Goal: Task Accomplishment & Management: Manage account settings

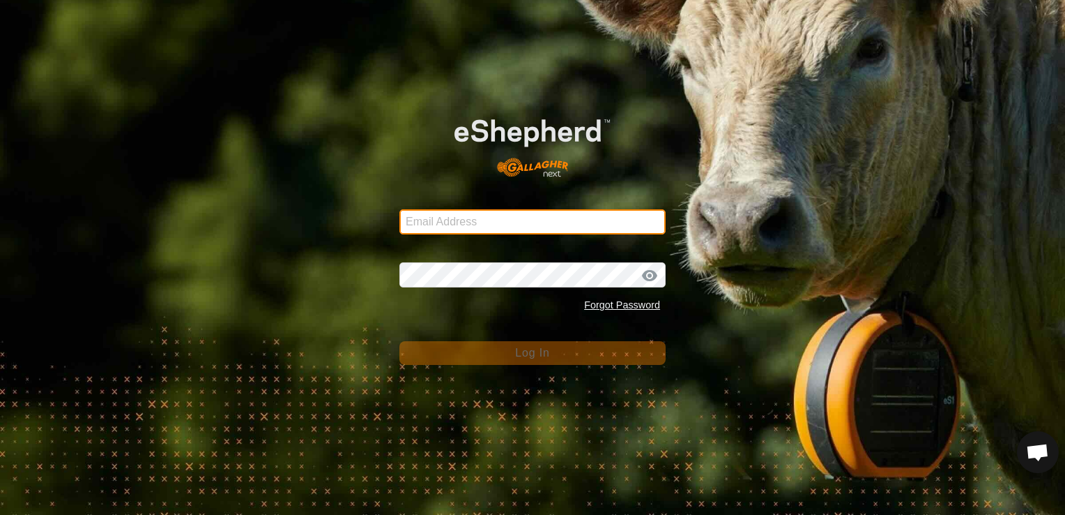
type input "[EMAIL_ADDRESS][DOMAIN_NAME]"
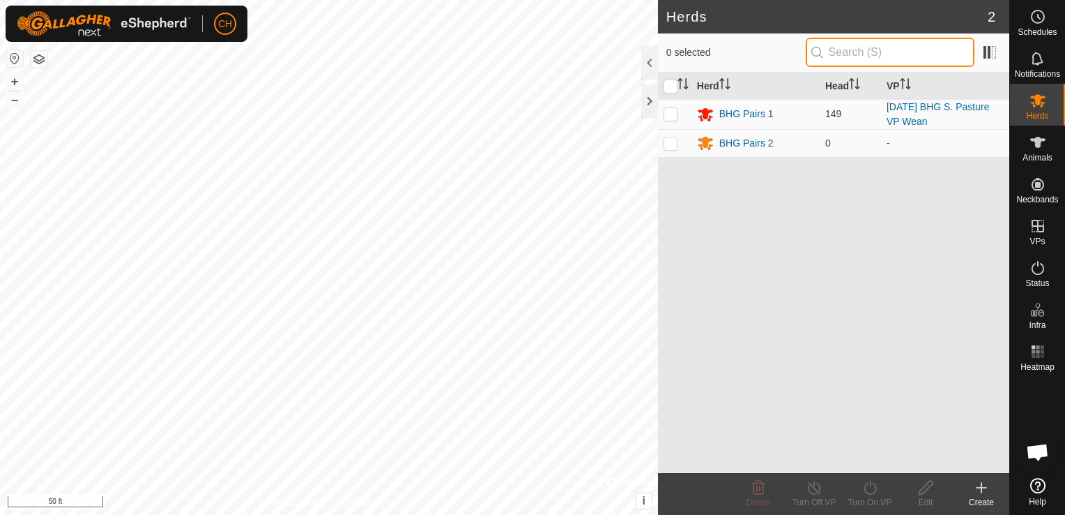
click at [862, 50] on input "text" at bounding box center [890, 52] width 169 height 29
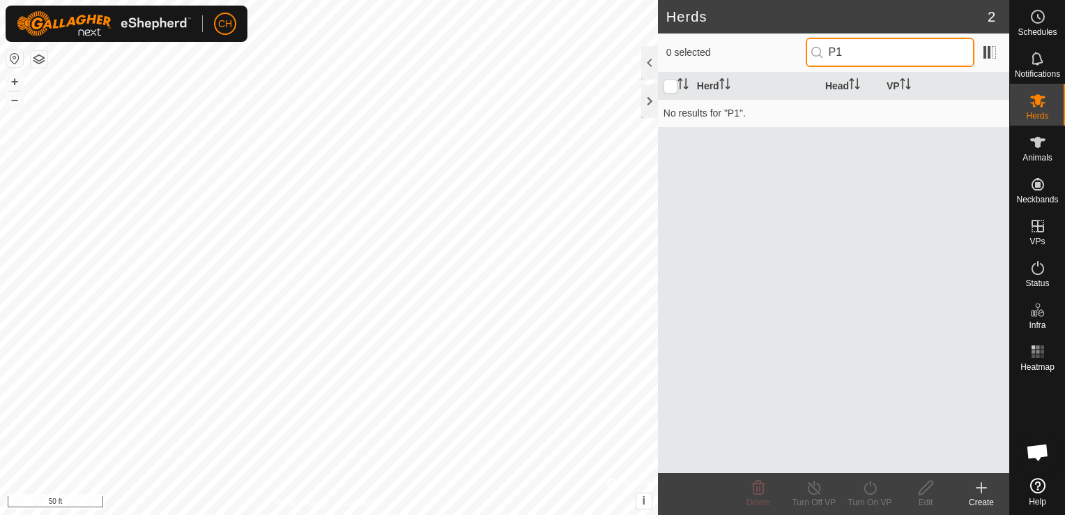
type input "P"
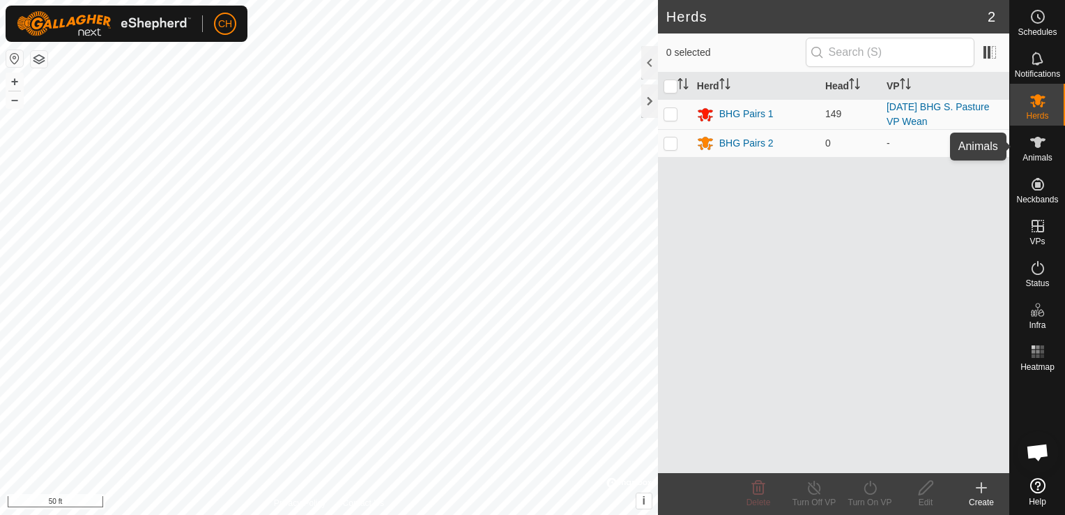
click at [1040, 154] on span "Animals" at bounding box center [1038, 157] width 30 height 8
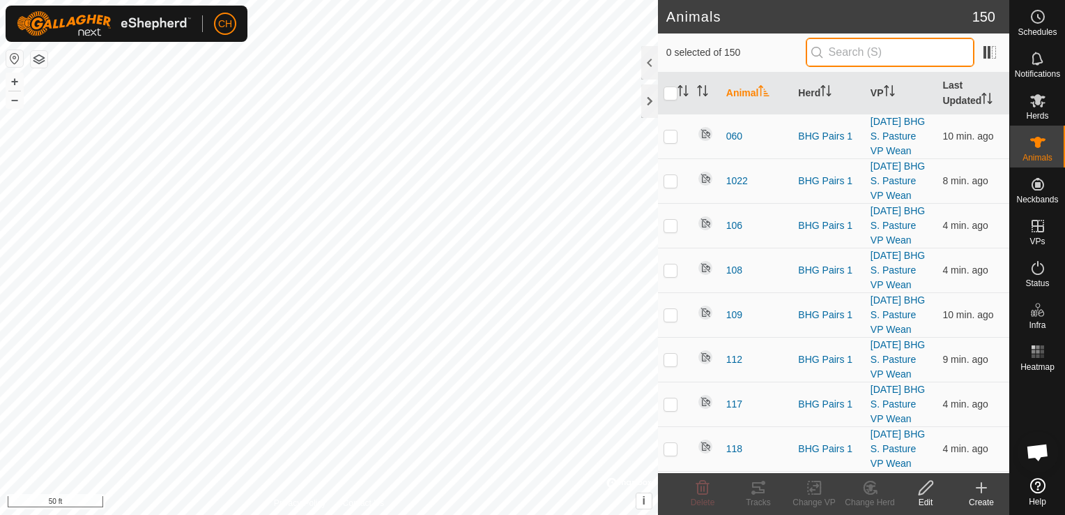
click at [859, 53] on input "text" at bounding box center [890, 52] width 169 height 29
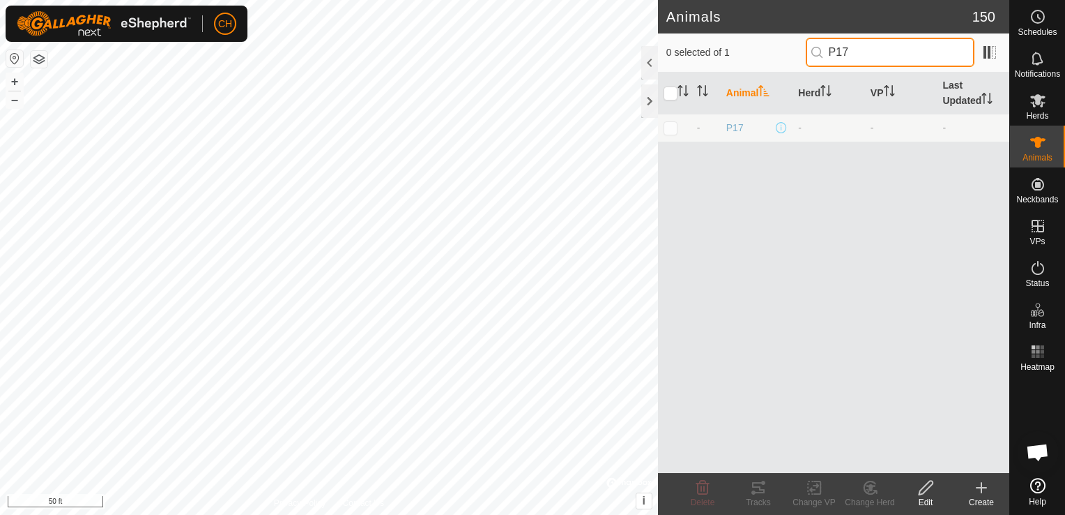
type input "P17"
click at [735, 127] on span "P17" at bounding box center [734, 128] width 17 height 15
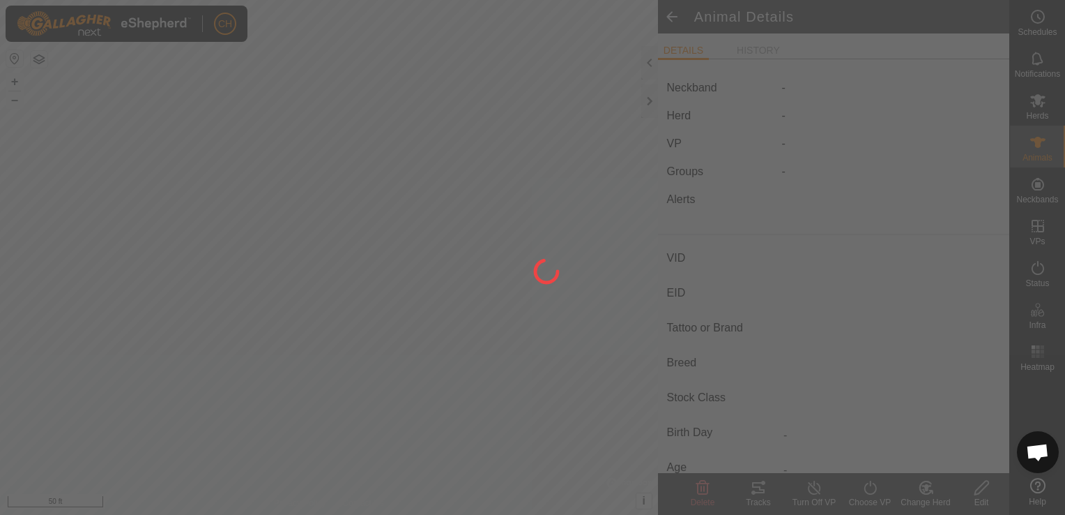
type input "P17"
type input "-"
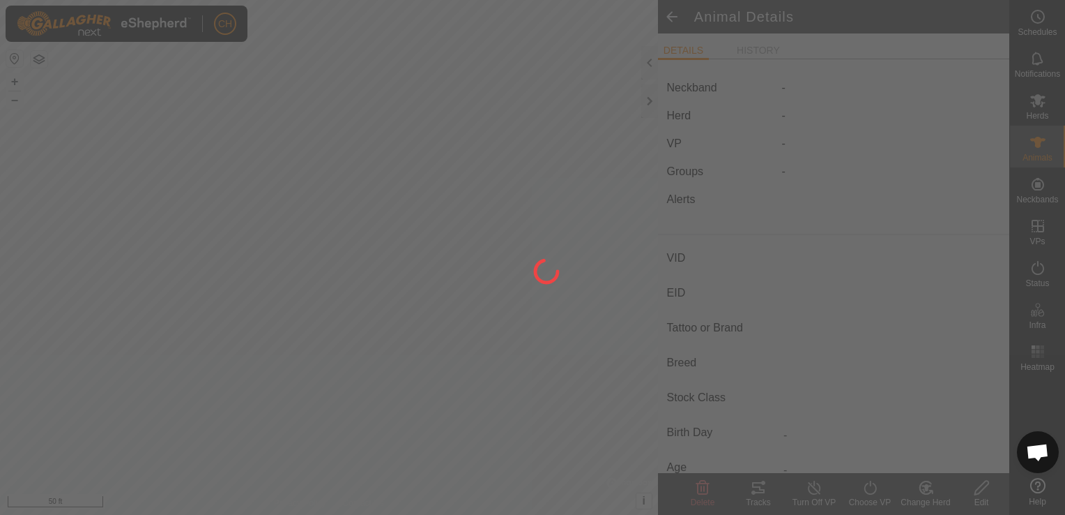
type input "0 kg"
type input "-"
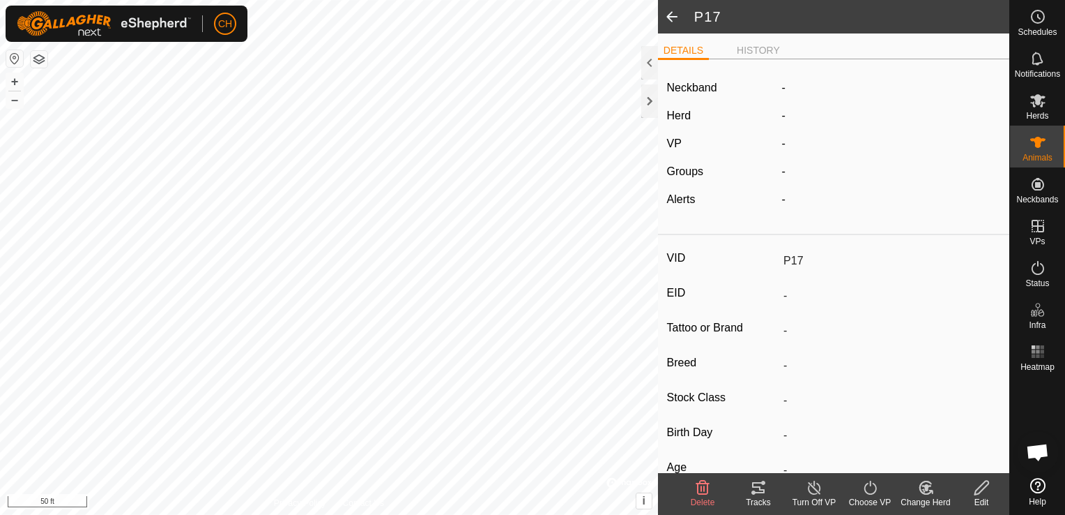
click at [926, 487] on icon at bounding box center [927, 487] width 10 height 7
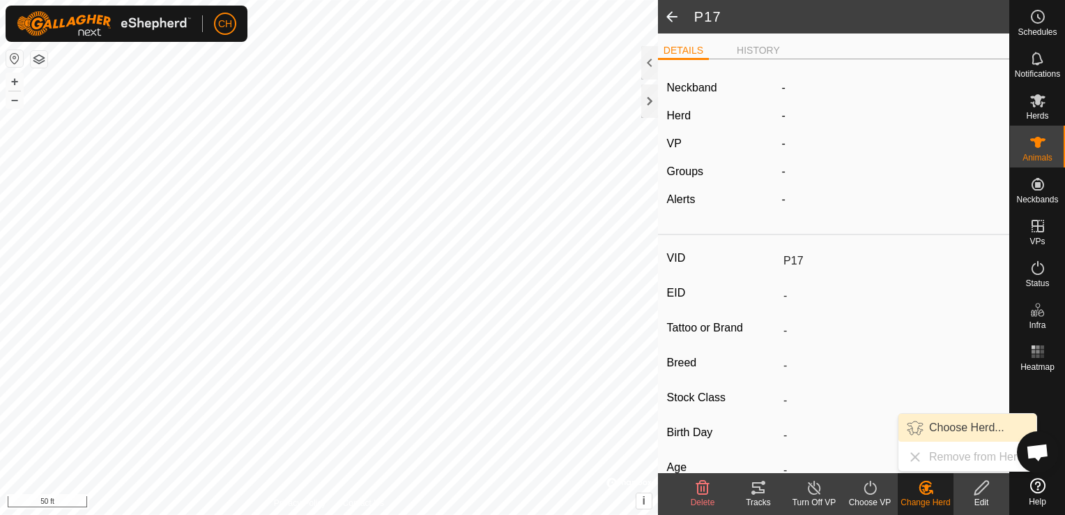
click at [943, 426] on link "Choose Herd..." at bounding box center [968, 427] width 138 height 28
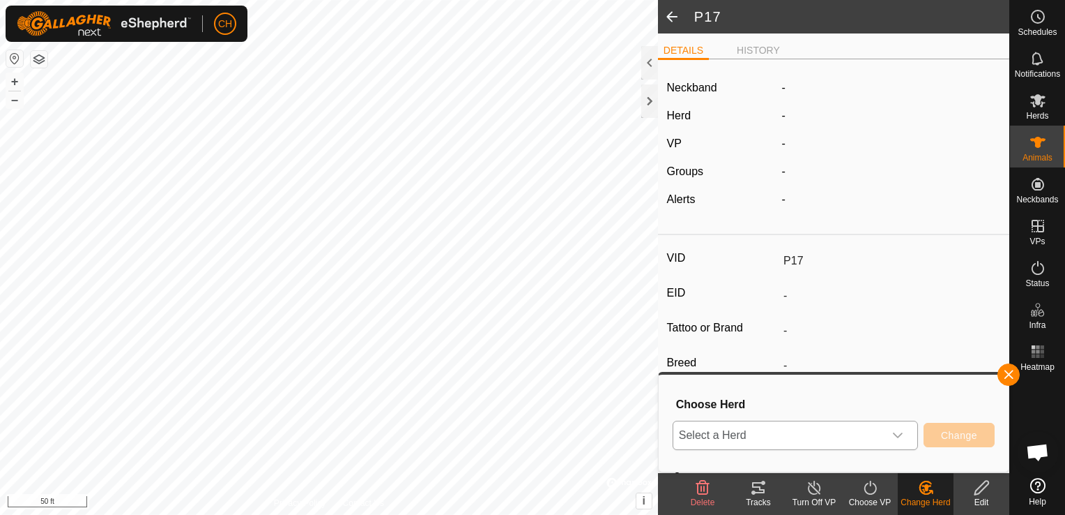
click at [897, 435] on icon "dropdown trigger" at bounding box center [898, 435] width 10 height 6
click at [718, 367] on li "BHG Pairs 1" at bounding box center [797, 368] width 246 height 35
click at [962, 439] on span "Change" at bounding box center [959, 434] width 36 height 11
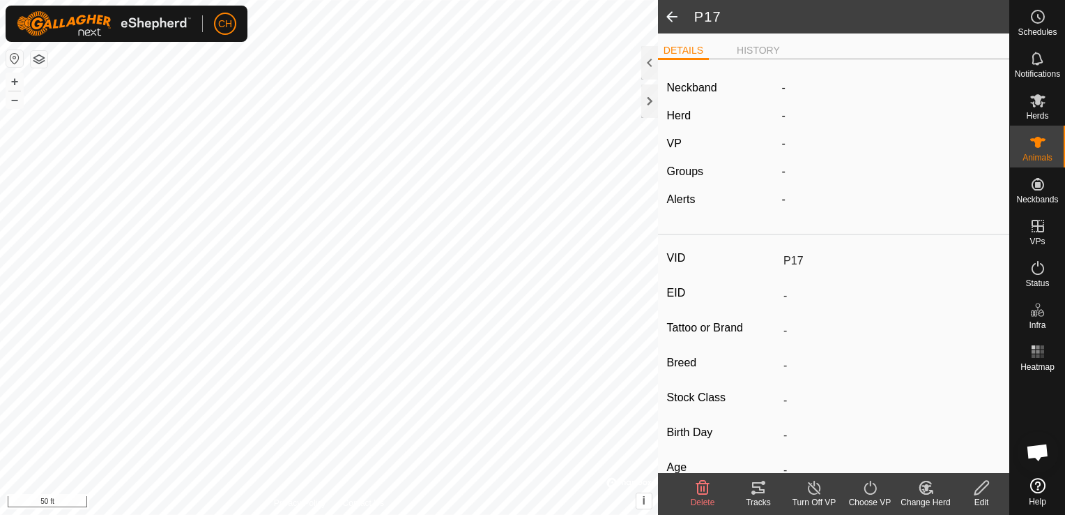
click at [673, 21] on span at bounding box center [672, 16] width 28 height 33
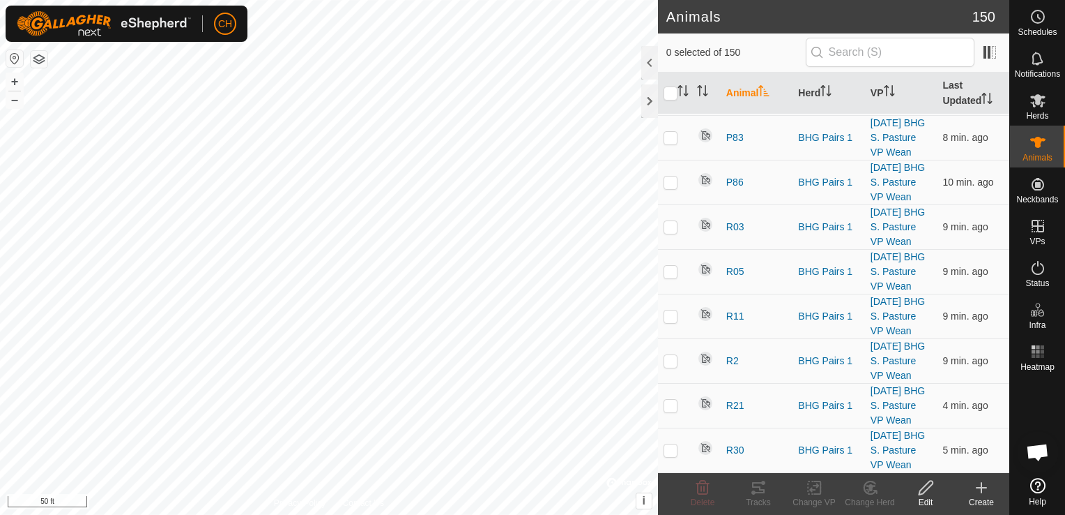
scroll to position [7042, 0]
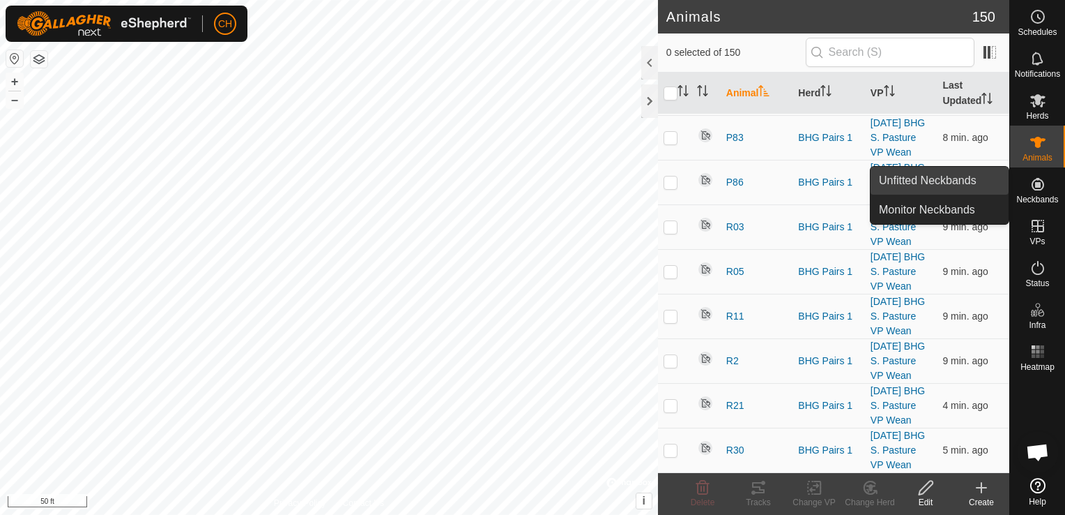
click at [963, 183] on link "Unfitted Neckbands" at bounding box center [940, 181] width 138 height 28
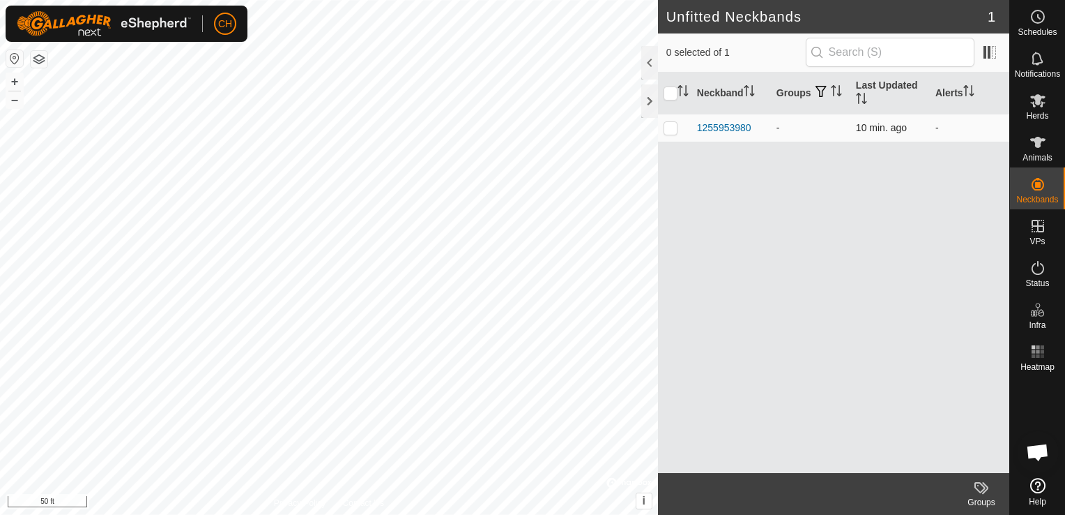
click at [669, 132] on p-checkbox at bounding box center [671, 127] width 14 height 11
checkbox input "true"
click at [667, 128] on p-checkbox at bounding box center [671, 127] width 14 height 11
checkbox input "false"
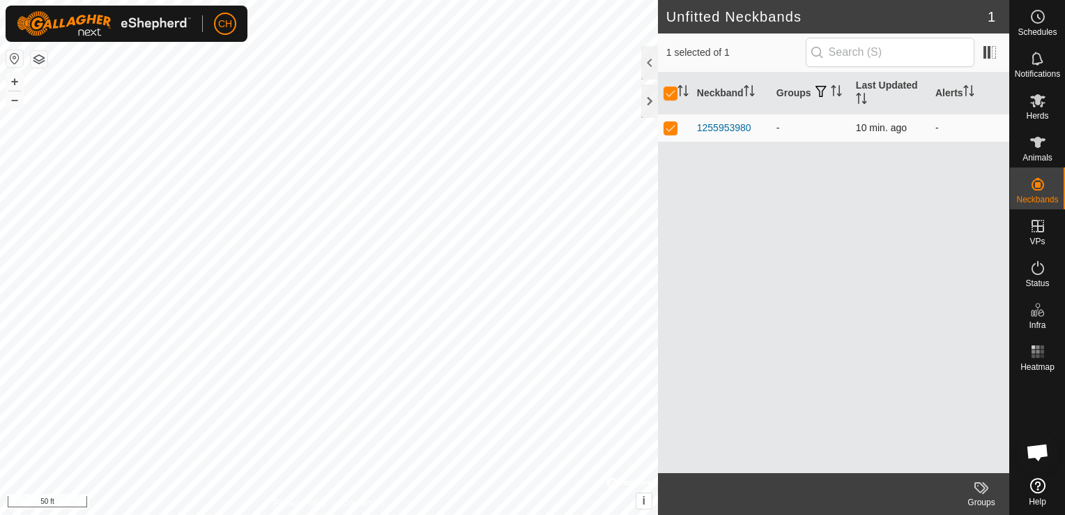
checkbox input "false"
click at [718, 127] on div "1255953980" at bounding box center [724, 128] width 54 height 15
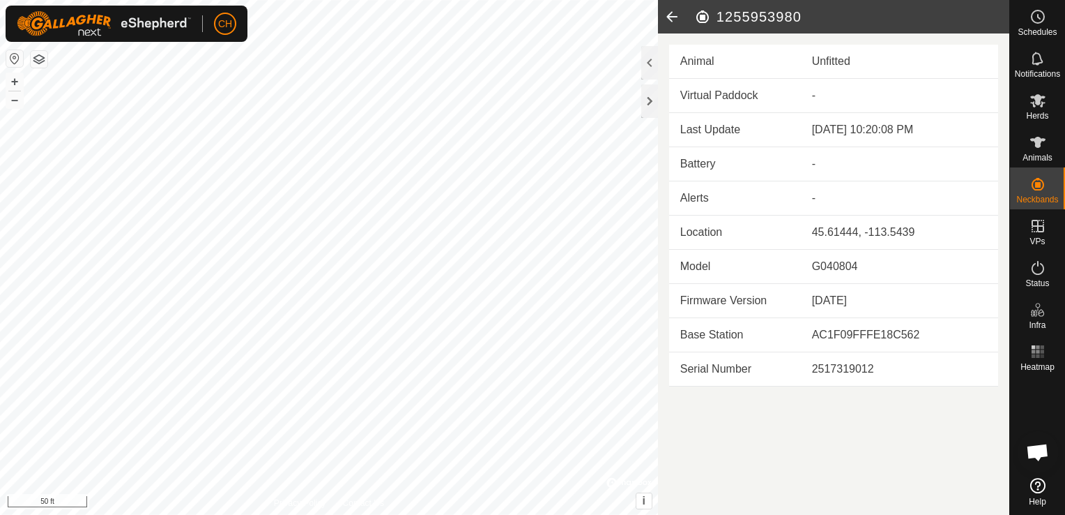
click at [830, 58] on div "Unfitted" at bounding box center [899, 61] width 175 height 17
click at [674, 13] on icon at bounding box center [672, 16] width 28 height 33
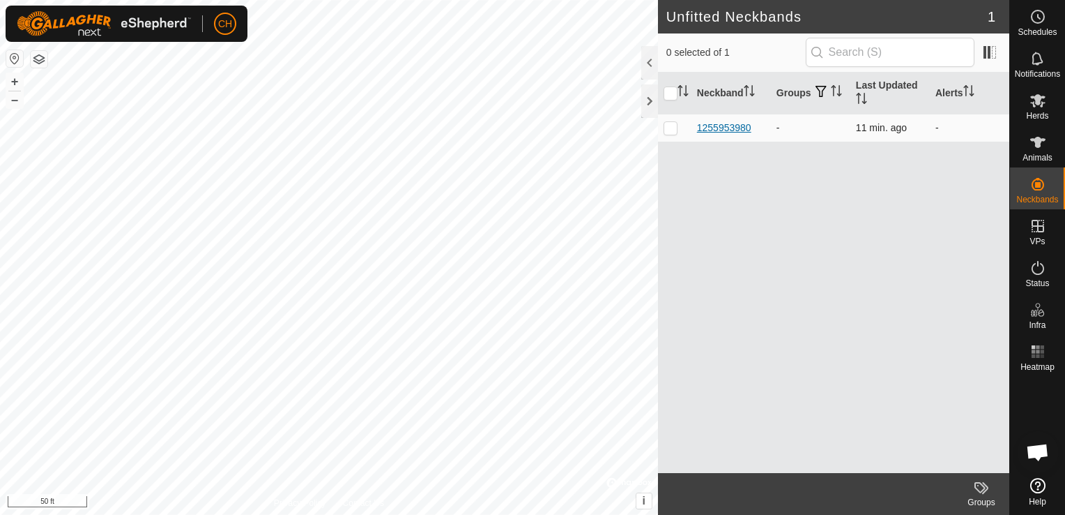
drag, startPoint x: 719, startPoint y: 130, endPoint x: 721, endPoint y: 121, distance: 8.6
click at [721, 121] on div "1255953980" at bounding box center [724, 128] width 54 height 15
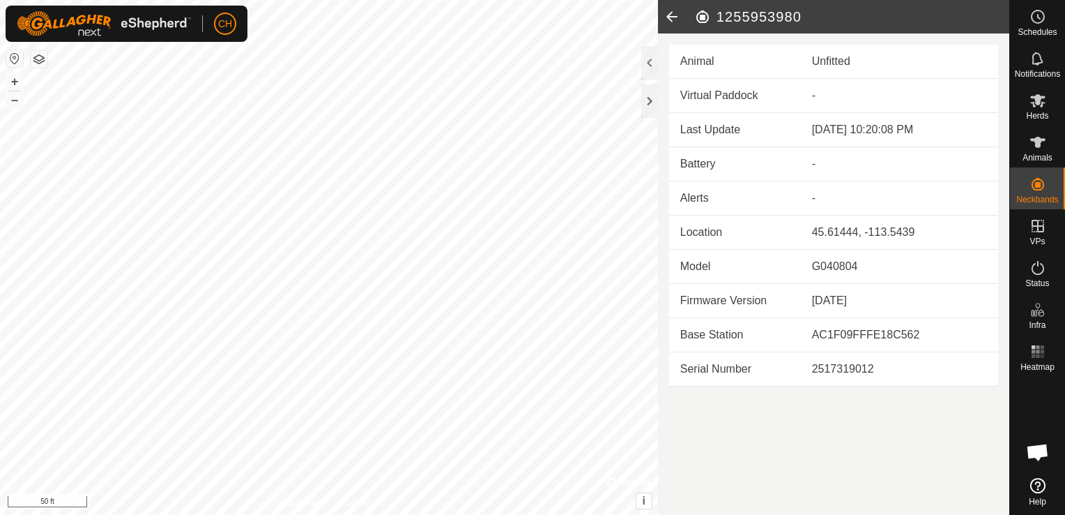
click at [669, 8] on icon at bounding box center [672, 16] width 28 height 33
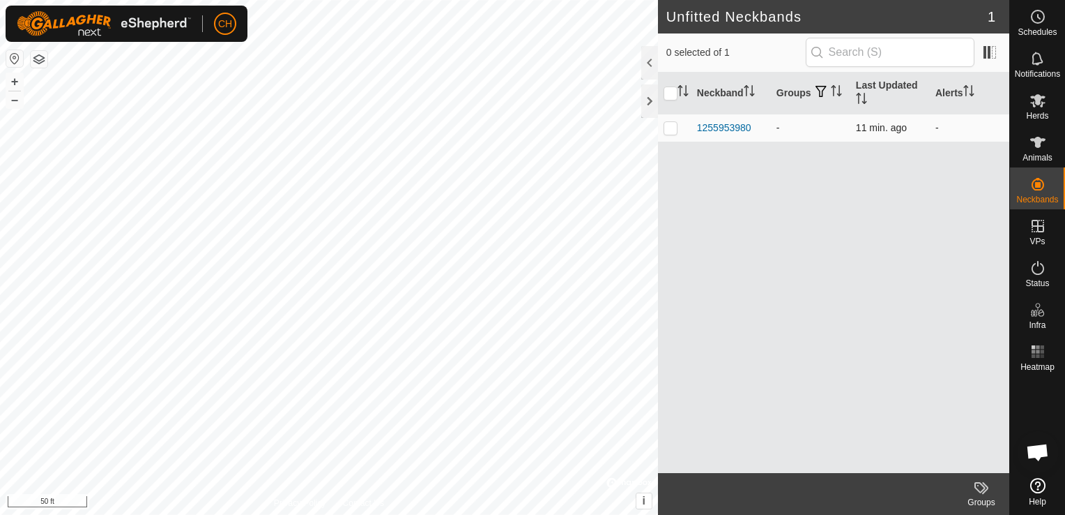
click at [672, 128] on p-checkbox at bounding box center [671, 127] width 14 height 11
checkbox input "true"
click at [984, 492] on icon at bounding box center [985, 488] width 6 height 12
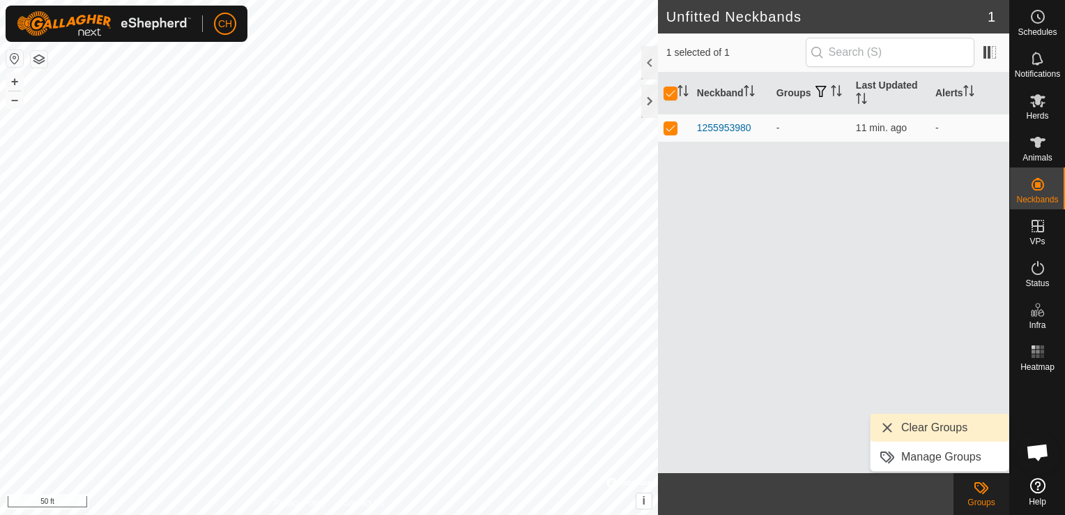
click at [781, 317] on div "Neckband Groups Last Updated Alerts 1255953980 - 11 min. ago -" at bounding box center [833, 273] width 351 height 400
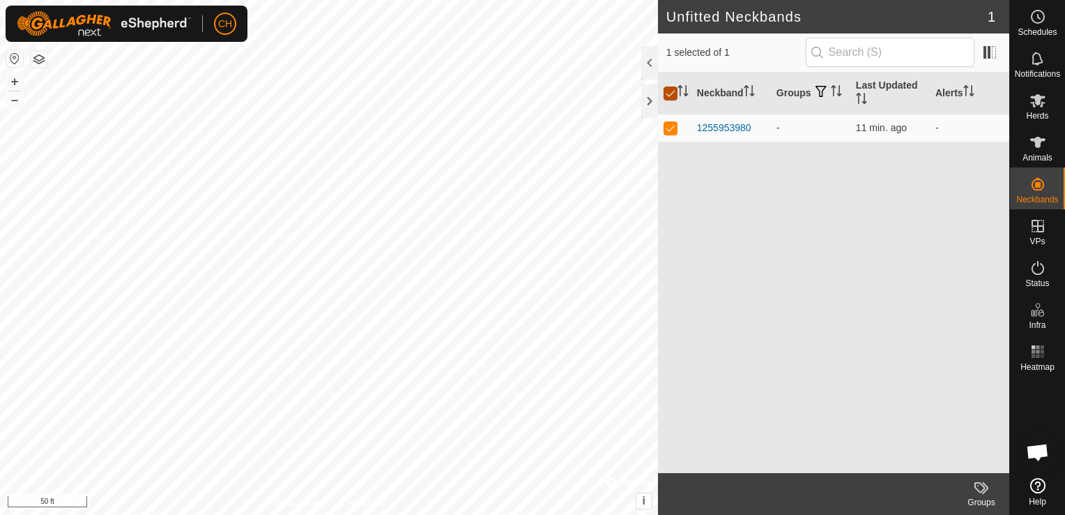
click at [669, 94] on input "checkbox" at bounding box center [671, 93] width 14 height 14
checkbox input "false"
checkbox input "true"
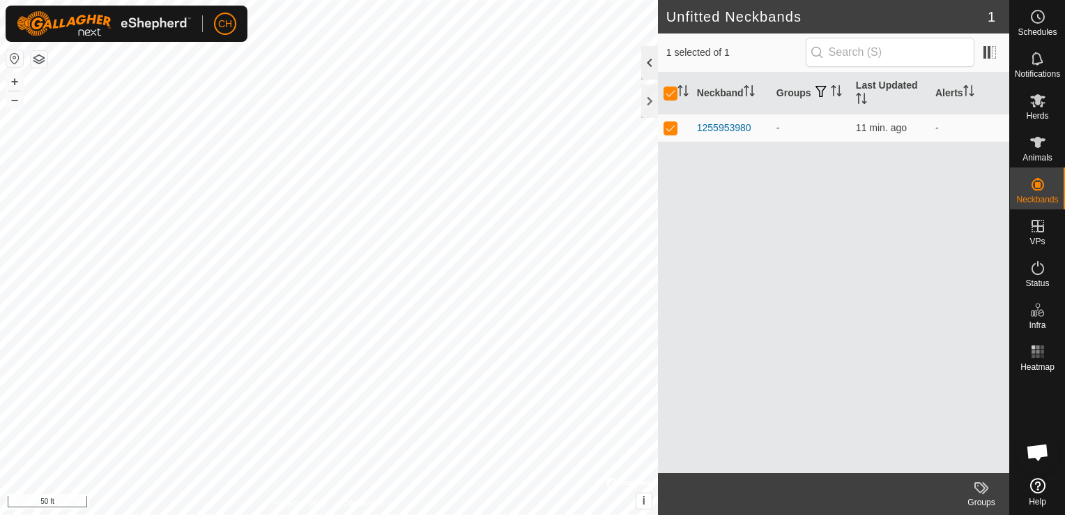
checkbox input "false"
checkbox input "true"
click at [738, 128] on div "1255953980" at bounding box center [724, 128] width 54 height 15
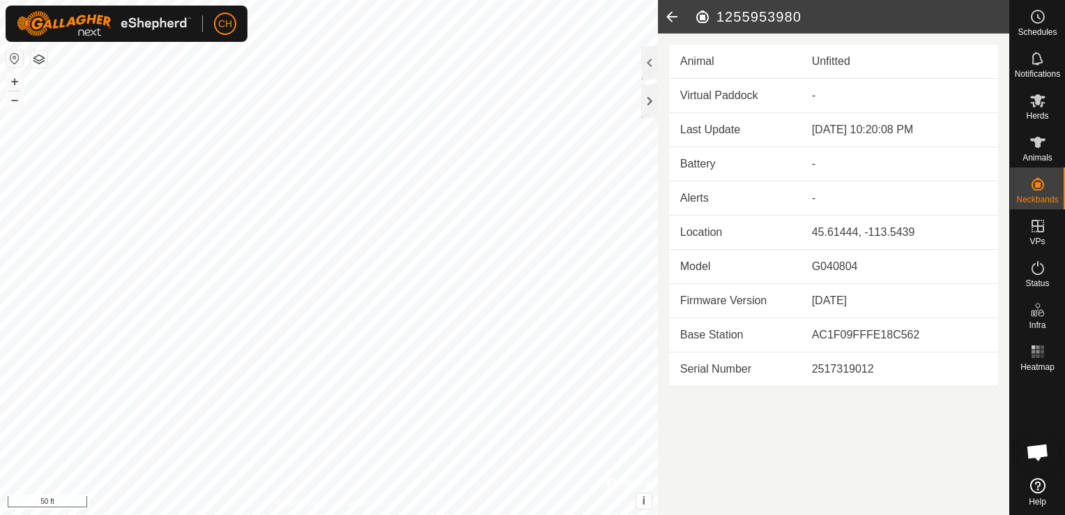
click at [835, 58] on div "Unfitted" at bounding box center [899, 61] width 175 height 17
drag, startPoint x: 835, startPoint y: 58, endPoint x: 817, endPoint y: 62, distance: 17.9
click at [817, 62] on div "Unfitted" at bounding box center [899, 61] width 175 height 17
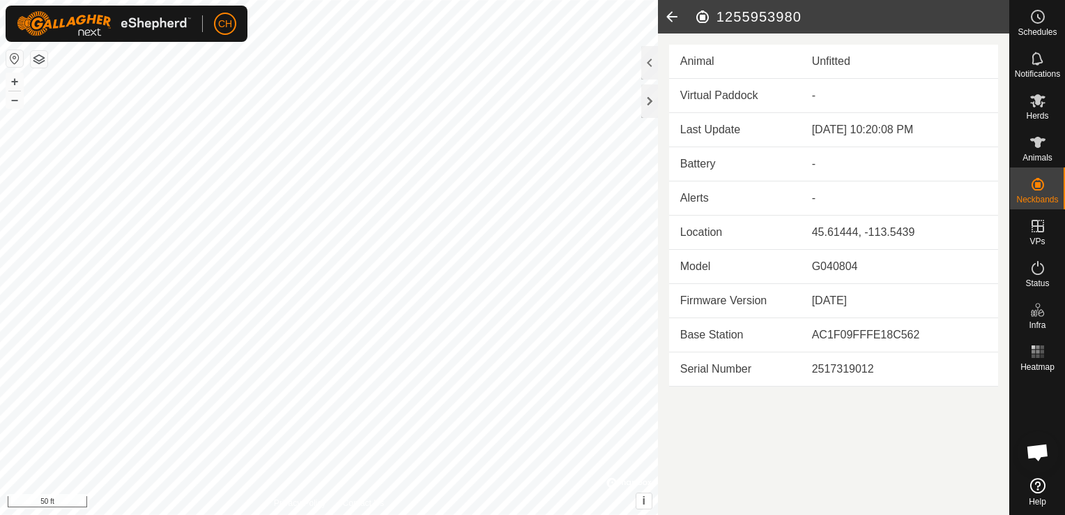
click at [762, 17] on h2 "1255953980" at bounding box center [851, 16] width 315 height 17
click at [761, 17] on h2 "1255953980" at bounding box center [851, 16] width 315 height 17
drag, startPoint x: 761, startPoint y: 17, endPoint x: 674, endPoint y: 17, distance: 87.1
click at [674, 17] on icon at bounding box center [672, 16] width 28 height 33
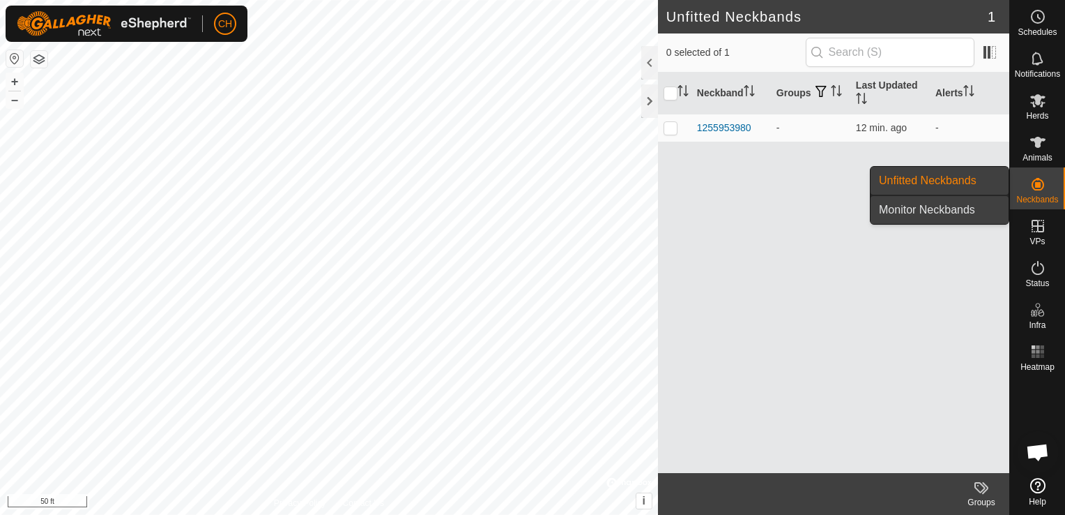
click at [985, 206] on link "Monitor Neckbands" at bounding box center [940, 210] width 138 height 28
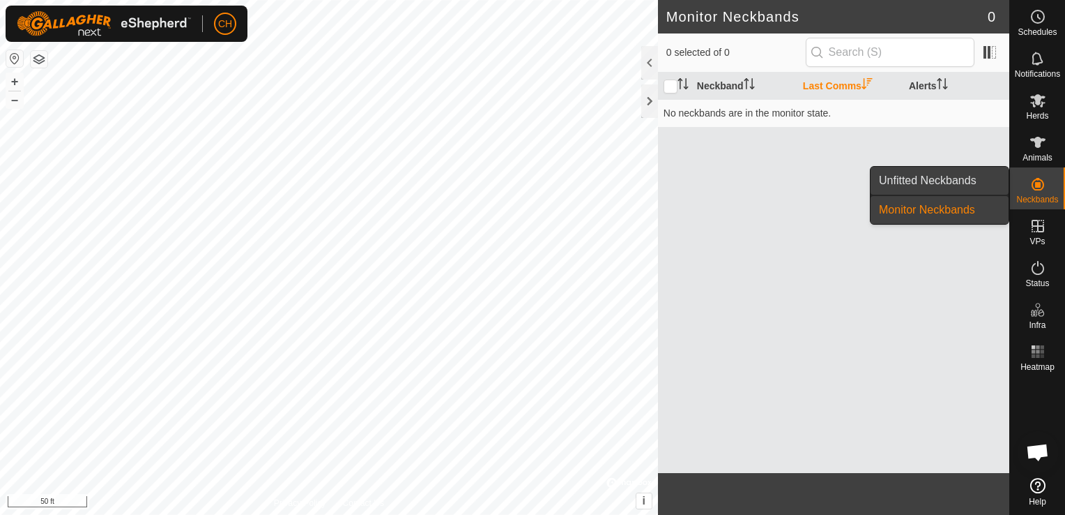
click at [948, 177] on link "Unfitted Neckbands" at bounding box center [940, 181] width 138 height 28
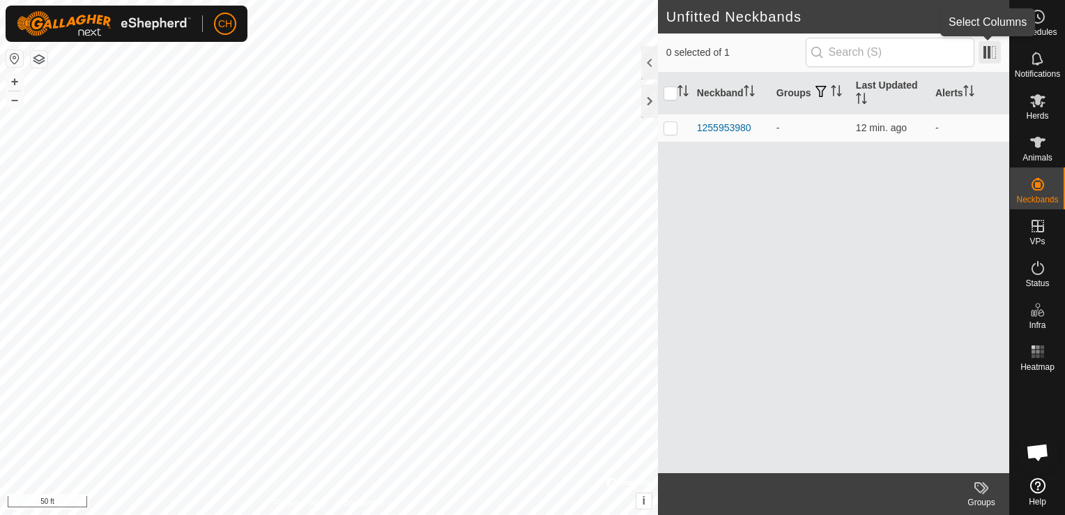
click at [986, 54] on span at bounding box center [990, 52] width 22 height 22
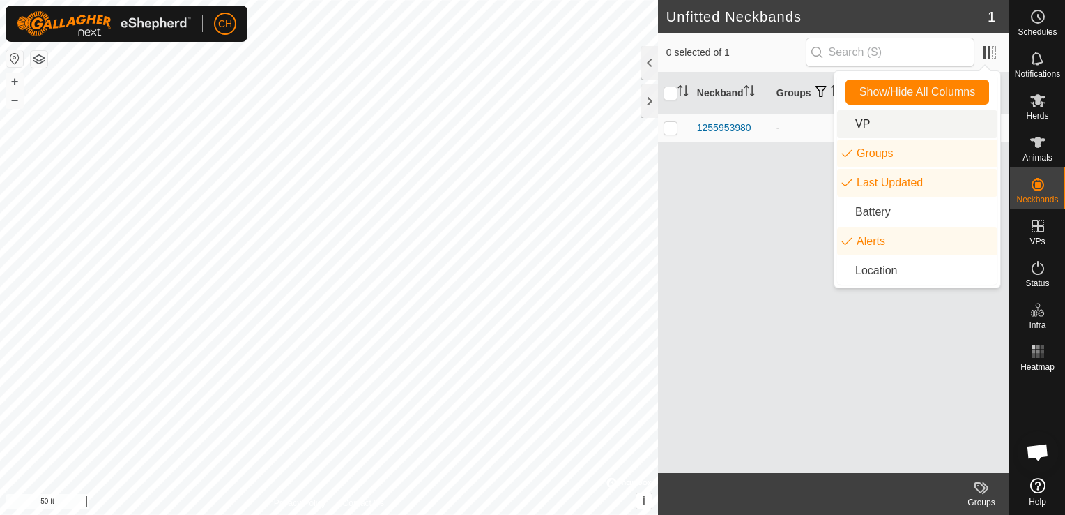
click at [867, 130] on li "VP" at bounding box center [917, 124] width 160 height 28
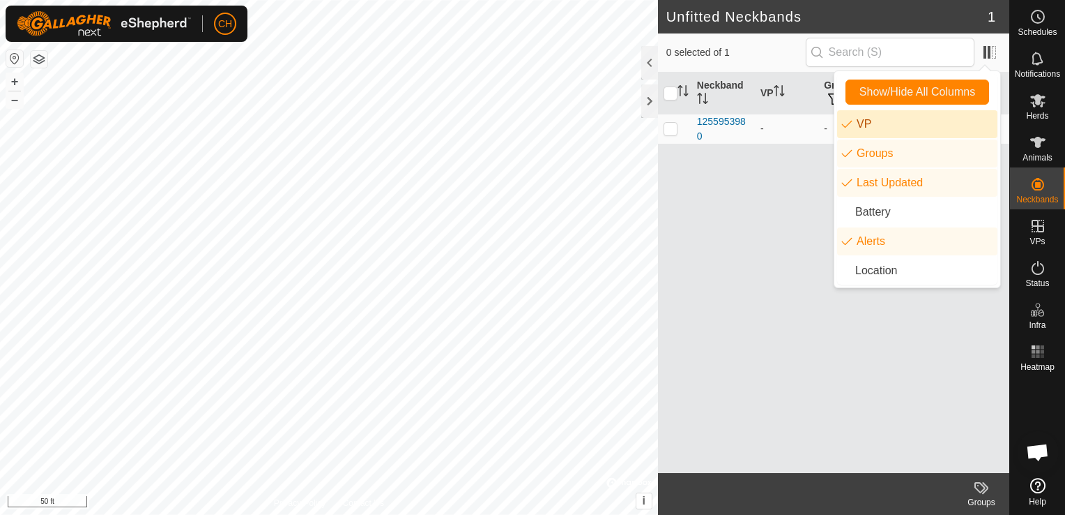
click at [851, 127] on li "VP" at bounding box center [917, 124] width 160 height 28
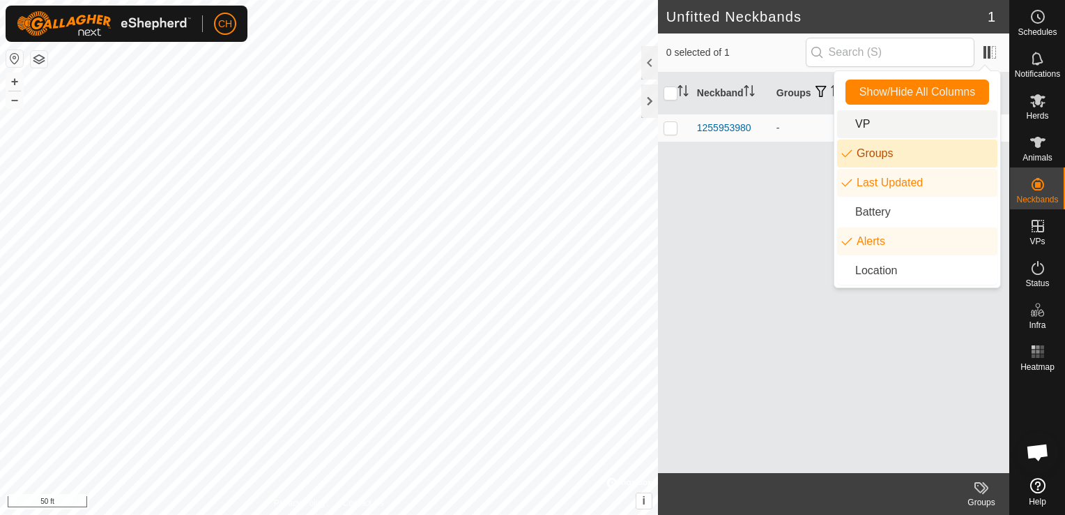
click at [784, 233] on div "Neckband Groups Last Updated Alerts 1255953980 - 12 min. ago -" at bounding box center [833, 273] width 351 height 400
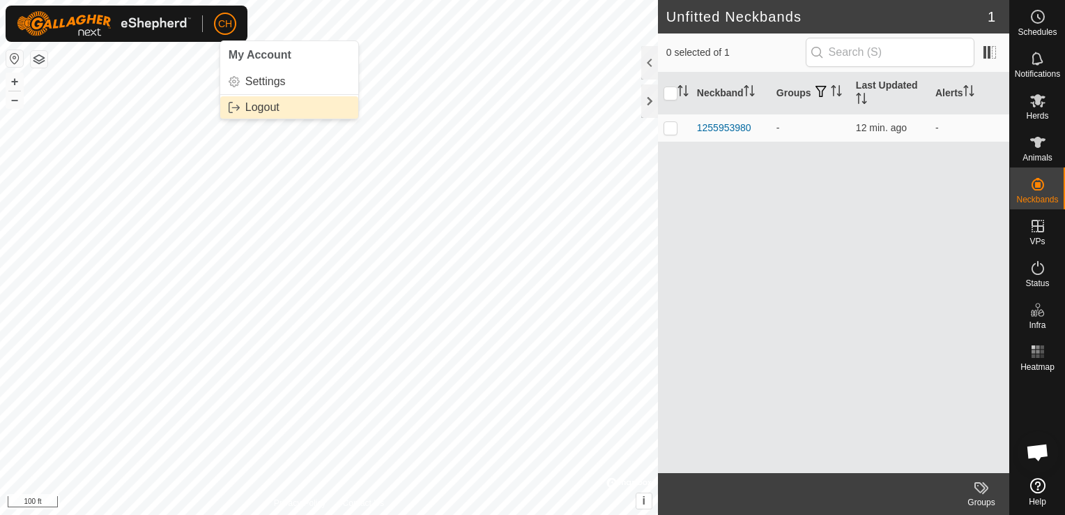
click at [259, 107] on link "Logout" at bounding box center [289, 107] width 138 height 22
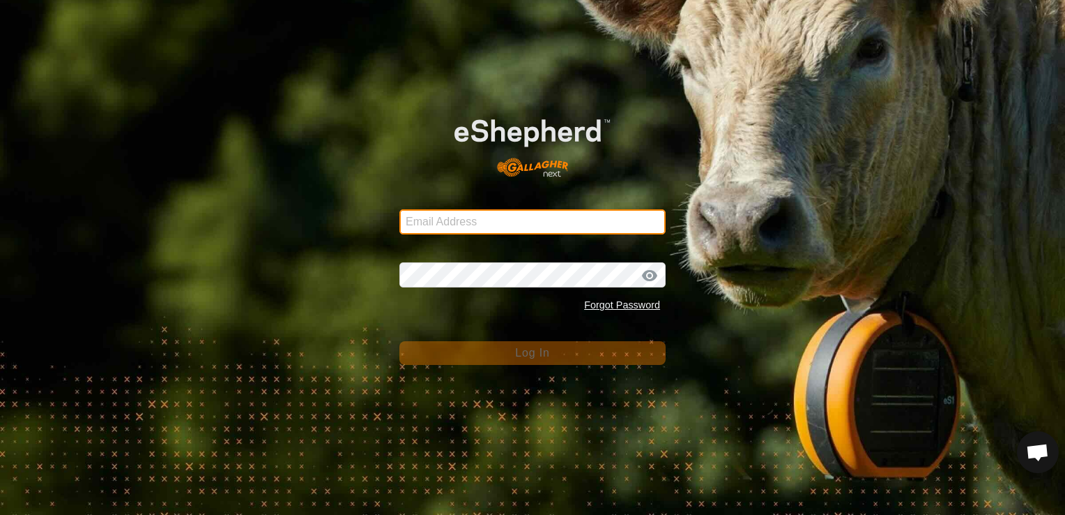
type input "[EMAIL_ADDRESS][DOMAIN_NAME]"
